Goal: Information Seeking & Learning: Learn about a topic

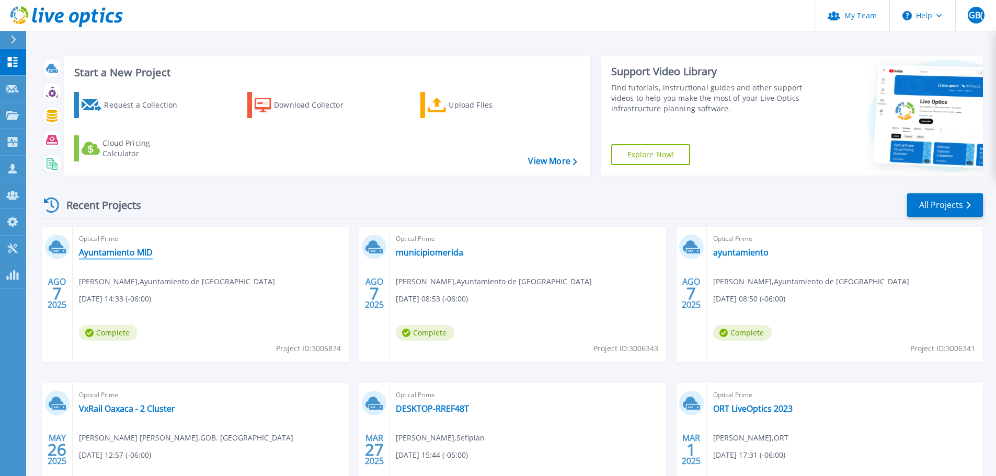
click at [147, 253] on link "Ayuntamiento MID" at bounding box center [116, 252] width 74 height 10
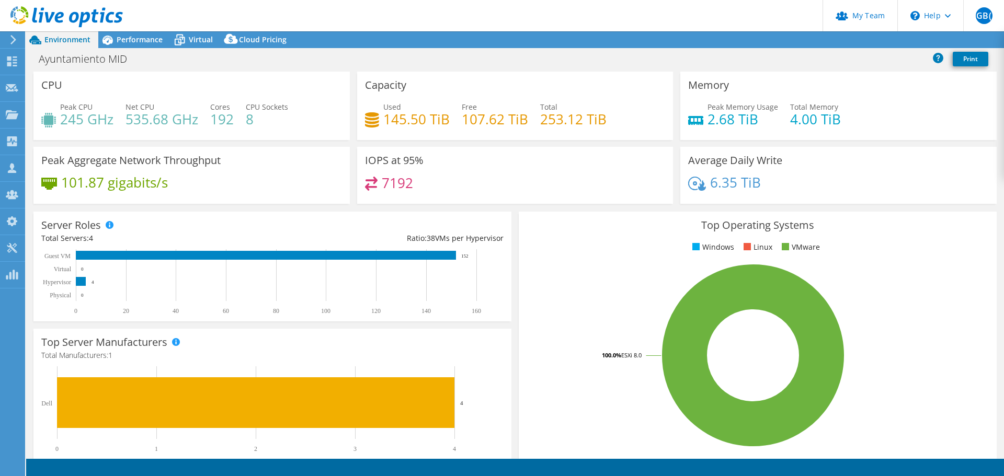
select select "USD"
click at [147, 38] on span "Performance" at bounding box center [140, 40] width 46 height 10
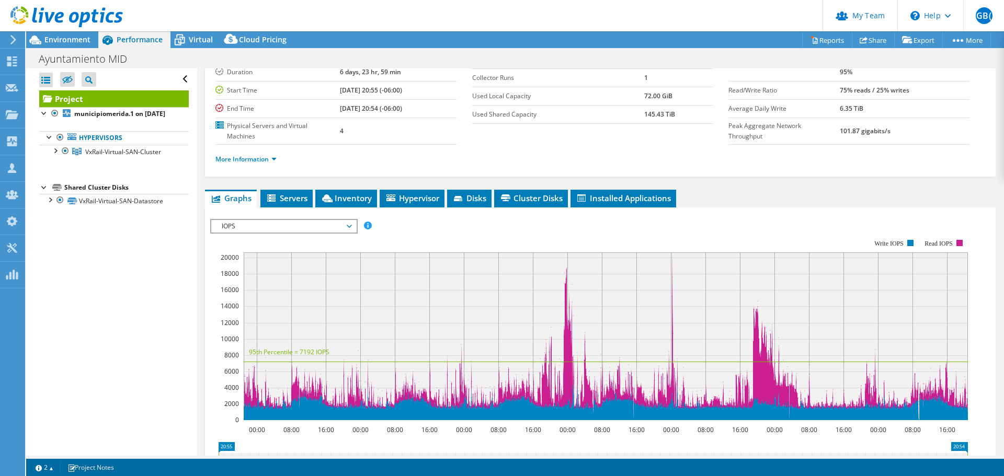
scroll to position [105, 0]
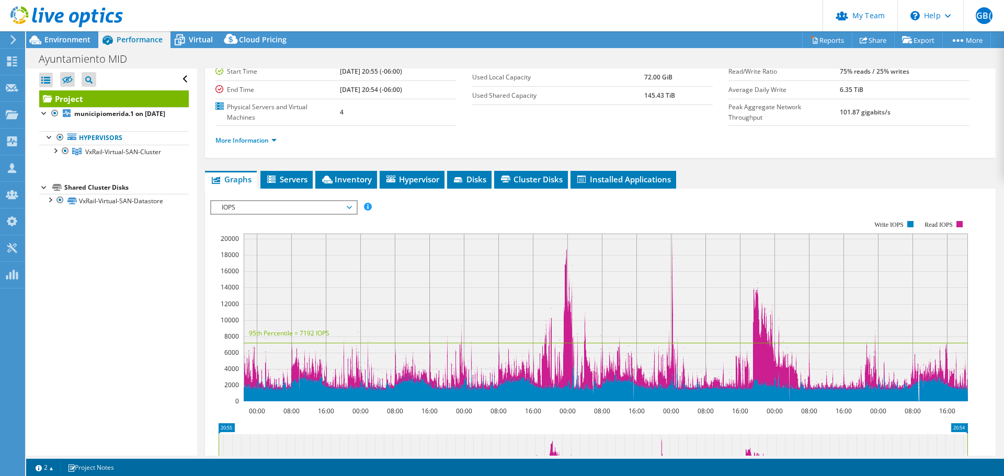
click at [298, 201] on span "IOPS" at bounding box center [284, 207] width 134 height 13
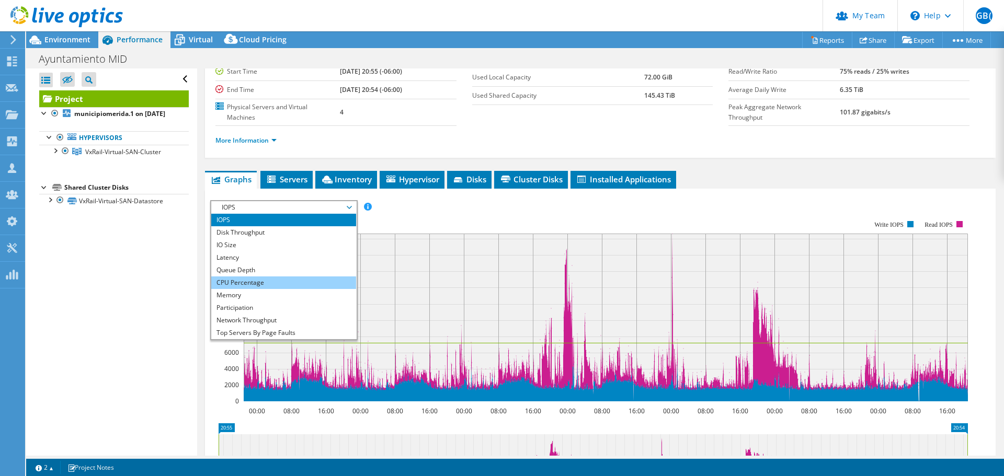
click at [299, 277] on li "CPU Percentage" at bounding box center [283, 283] width 145 height 13
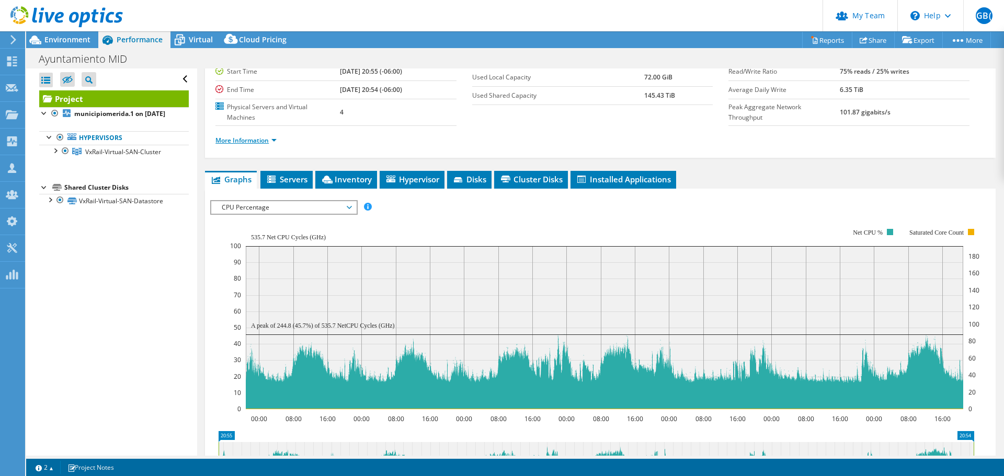
click at [252, 136] on link "More Information" at bounding box center [245, 140] width 61 height 9
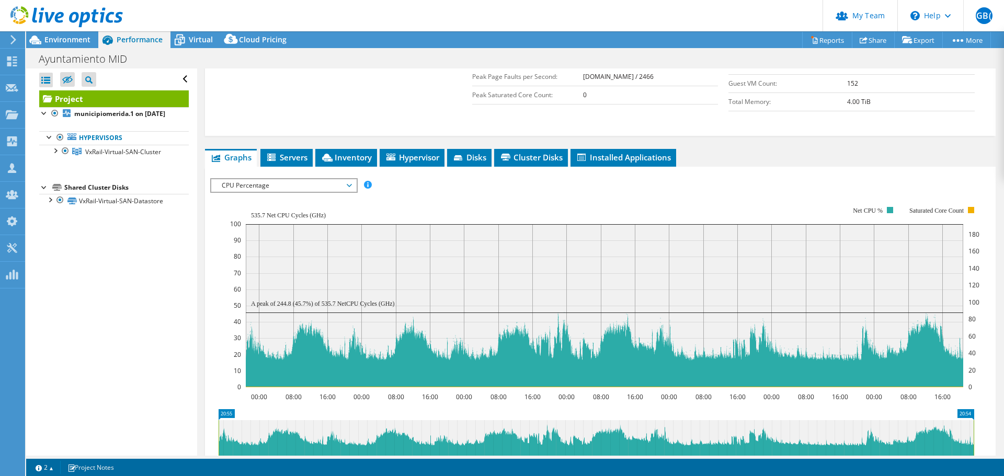
scroll to position [314, 0]
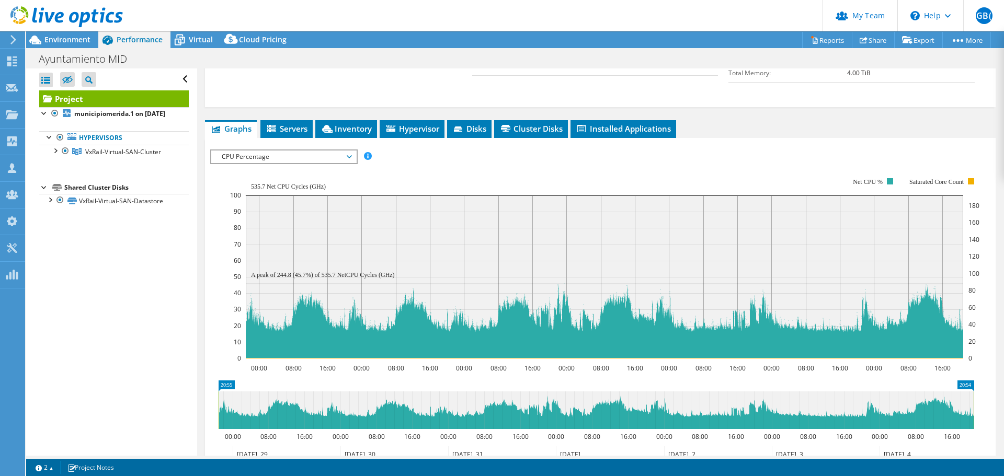
click at [347, 151] on span "CPU Percentage" at bounding box center [284, 157] width 134 height 13
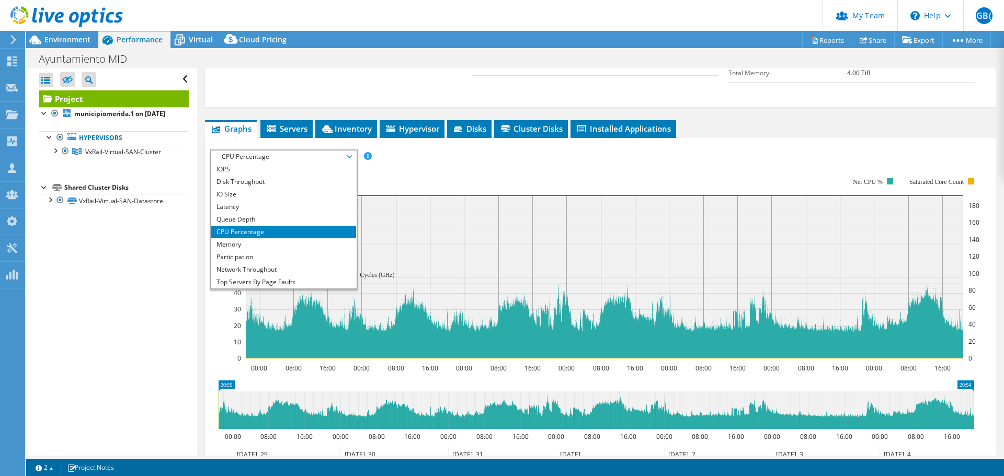
click at [441, 164] on rect at bounding box center [604, 268] width 749 height 209
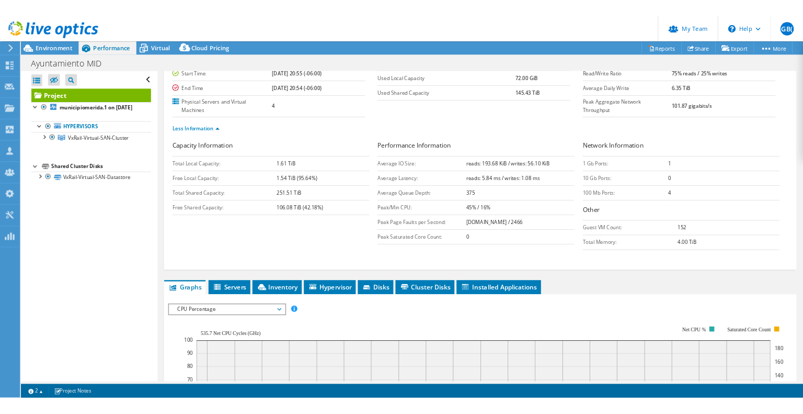
scroll to position [0, 0]
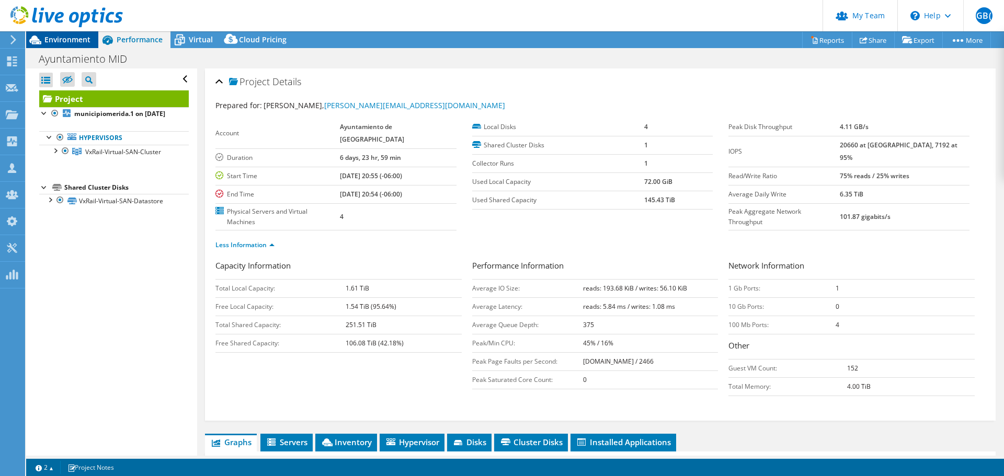
click at [74, 47] on div "Environment" at bounding box center [62, 39] width 72 height 17
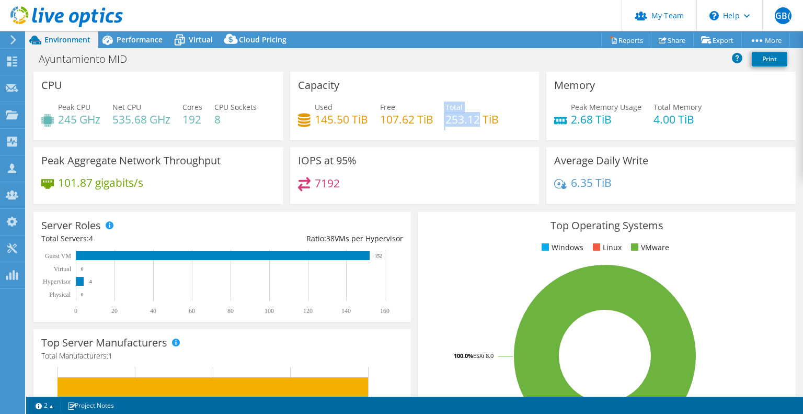
drag, startPoint x: 440, startPoint y: 119, endPoint x: 474, endPoint y: 117, distance: 33.5
click at [474, 117] on div "Used 145.50 TiB Free 107.62 TiB Total 253.12 TiB" at bounding box center [415, 118] width 234 height 34
drag, startPoint x: 314, startPoint y: 121, endPoint x: 344, endPoint y: 118, distance: 30.0
click at [344, 118] on h4 "145.50 TiB" at bounding box center [341, 119] width 53 height 12
drag, startPoint x: 377, startPoint y: 117, endPoint x: 397, endPoint y: 116, distance: 20.9
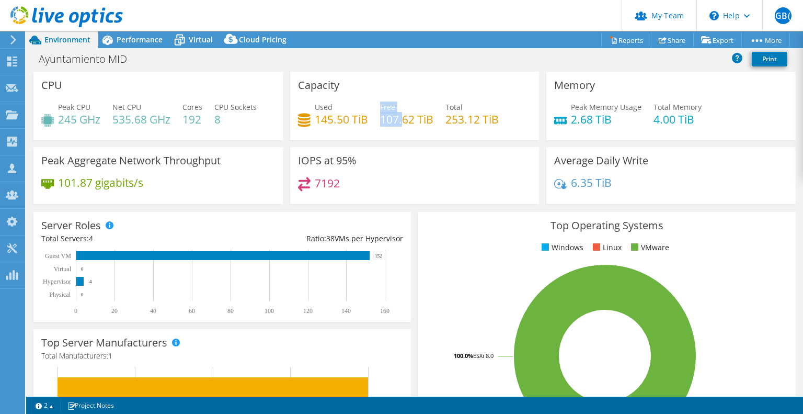
click at [397, 116] on div "Used 145.50 TiB Free 107.62 TiB Total 253.12 TiB" at bounding box center [415, 118] width 234 height 34
click at [565, 120] on div "Peak Memory Usage 2.68 TiB" at bounding box center [597, 113] width 87 height 24
click at [140, 41] on span "Performance" at bounding box center [140, 40] width 46 height 10
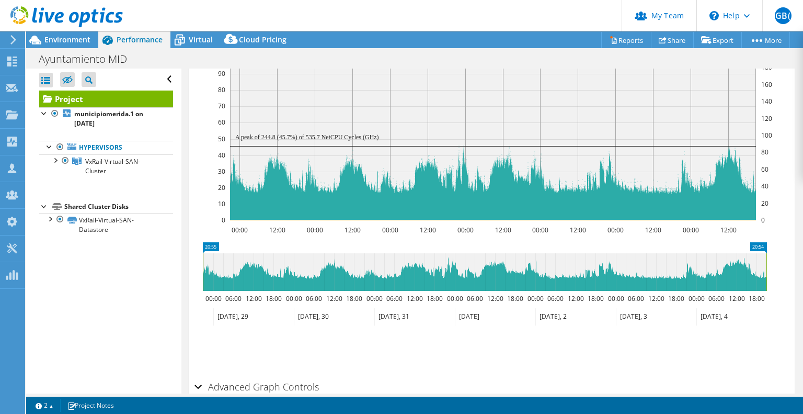
scroll to position [418, 0]
